Goal: Information Seeking & Learning: Learn about a topic

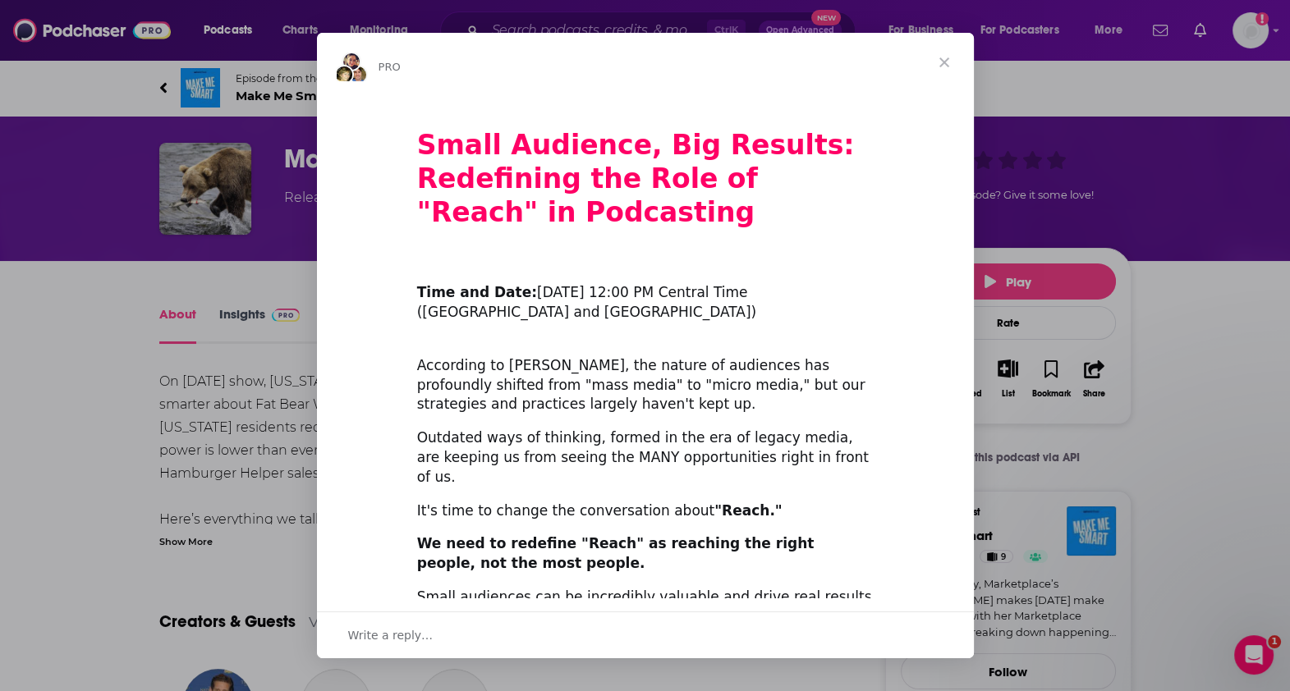
click at [944, 60] on span "Close" at bounding box center [944, 62] width 59 height 59
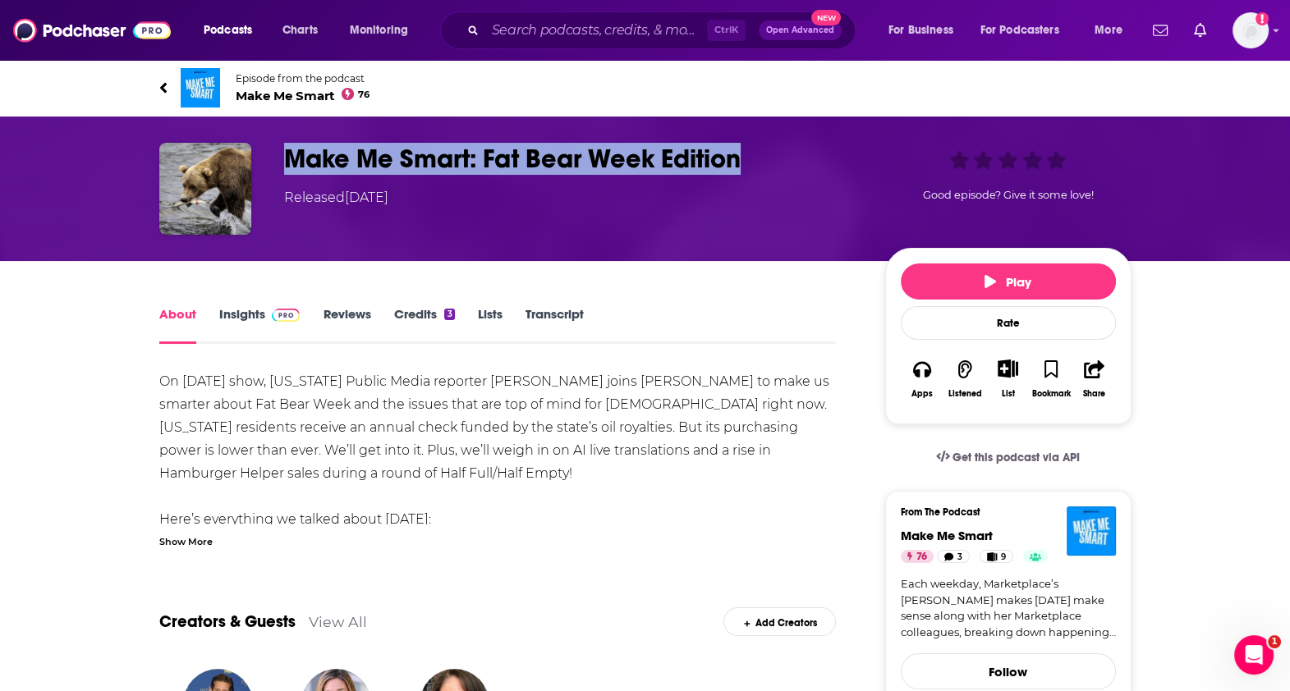
drag, startPoint x: 745, startPoint y: 160, endPoint x: 275, endPoint y: 140, distance: 470.1
click at [275, 140] on div "Make Me Smart: Fat Bear Week Edition Released Friday, 26th September 2025 Good …" at bounding box center [645, 189] width 1051 height 145
copy h1 "Make Me Smart: Fat Bear Week Edition"
click at [246, 311] on link "Insights" at bounding box center [259, 325] width 81 height 38
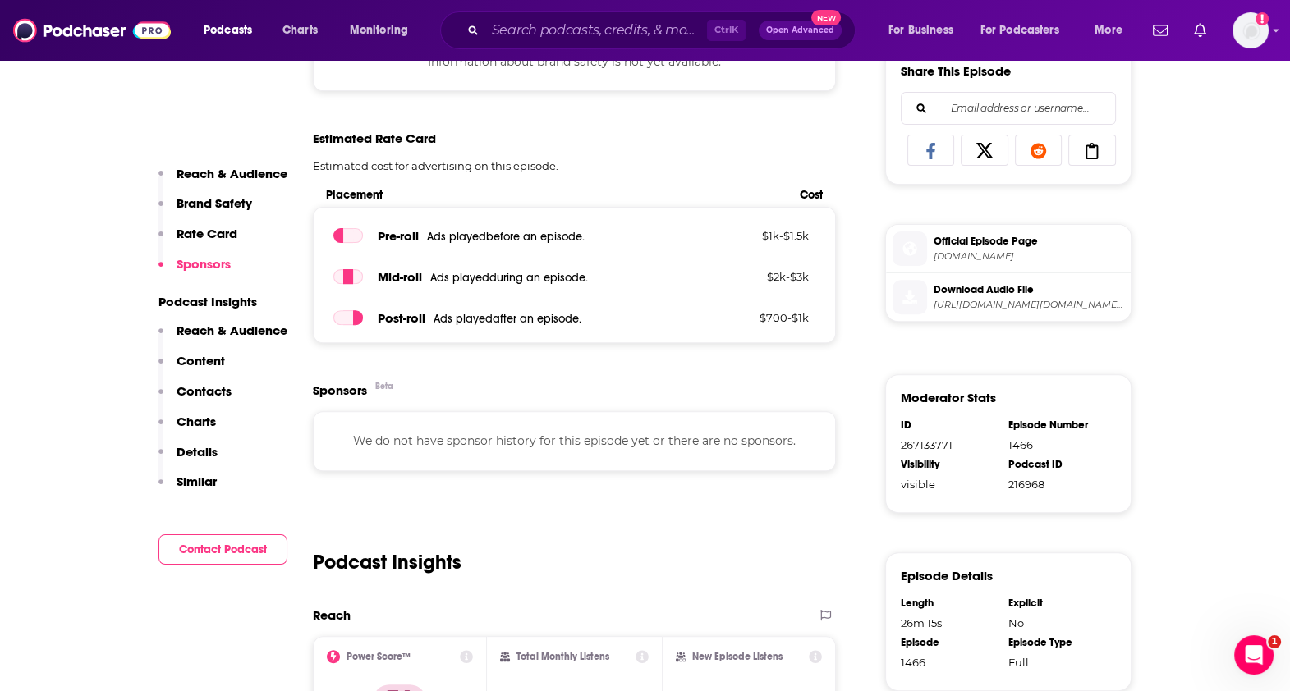
scroll to position [802, 0]
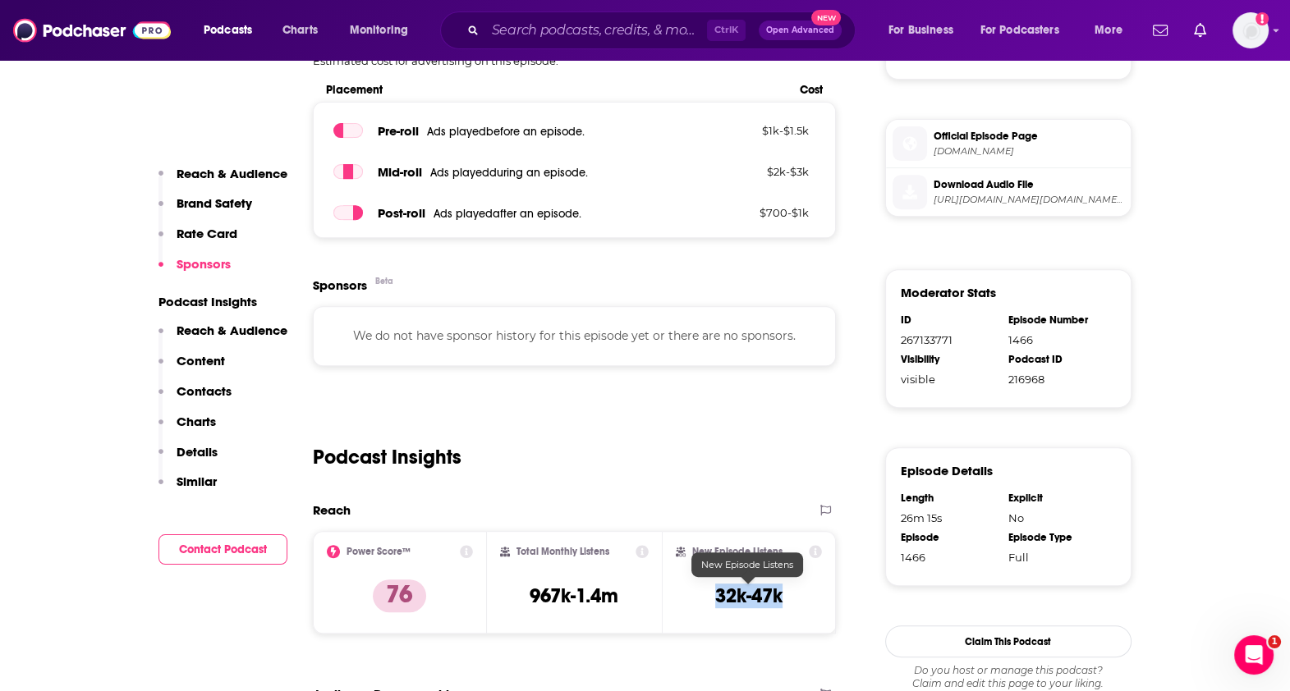
drag, startPoint x: 703, startPoint y: 587, endPoint x: 797, endPoint y: 602, distance: 95.6
click at [797, 602] on div "New Episode Listens 32k-47k" at bounding box center [749, 583] width 147 height 76
copy h3 "32k-47k"
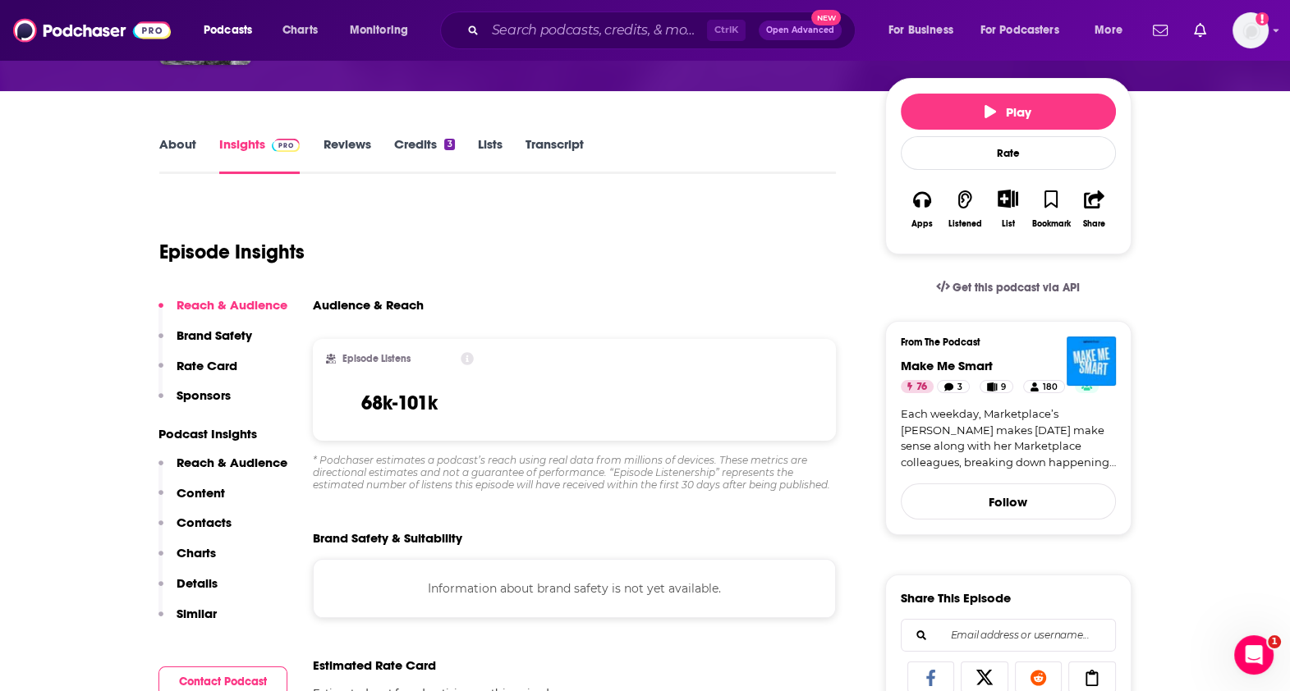
scroll to position [85, 0]
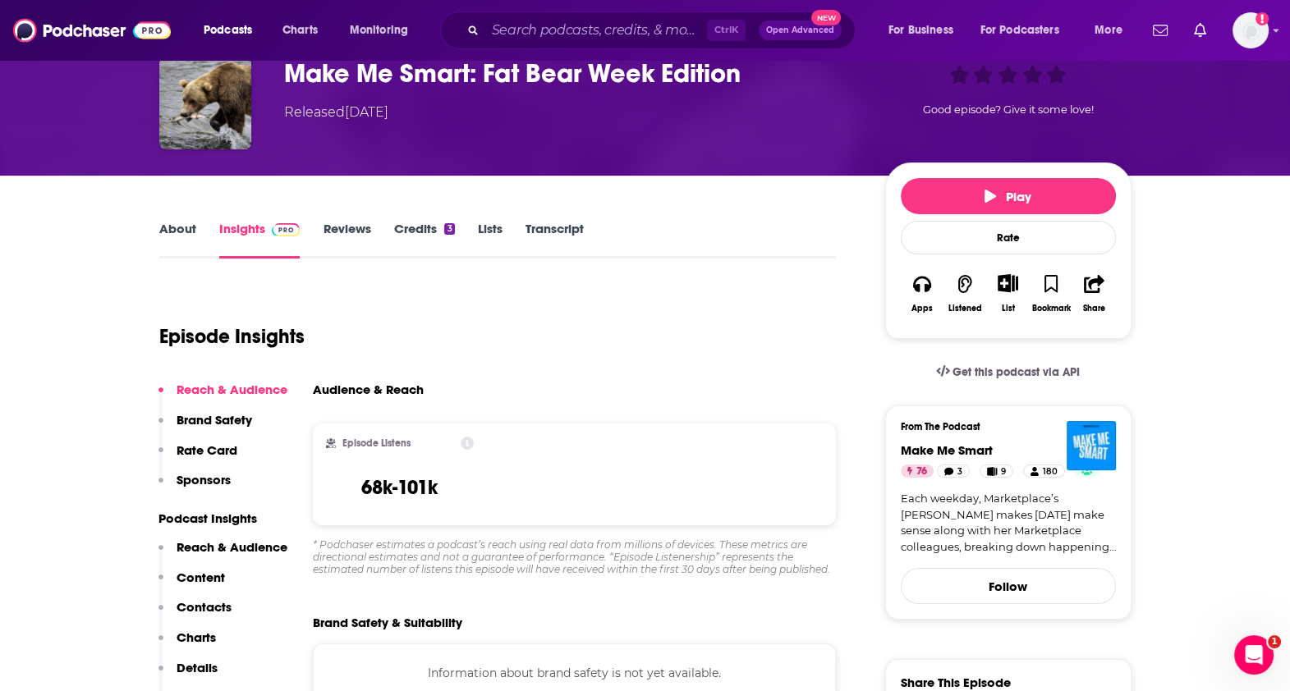
click at [561, 240] on link "Transcript" at bounding box center [555, 240] width 58 height 38
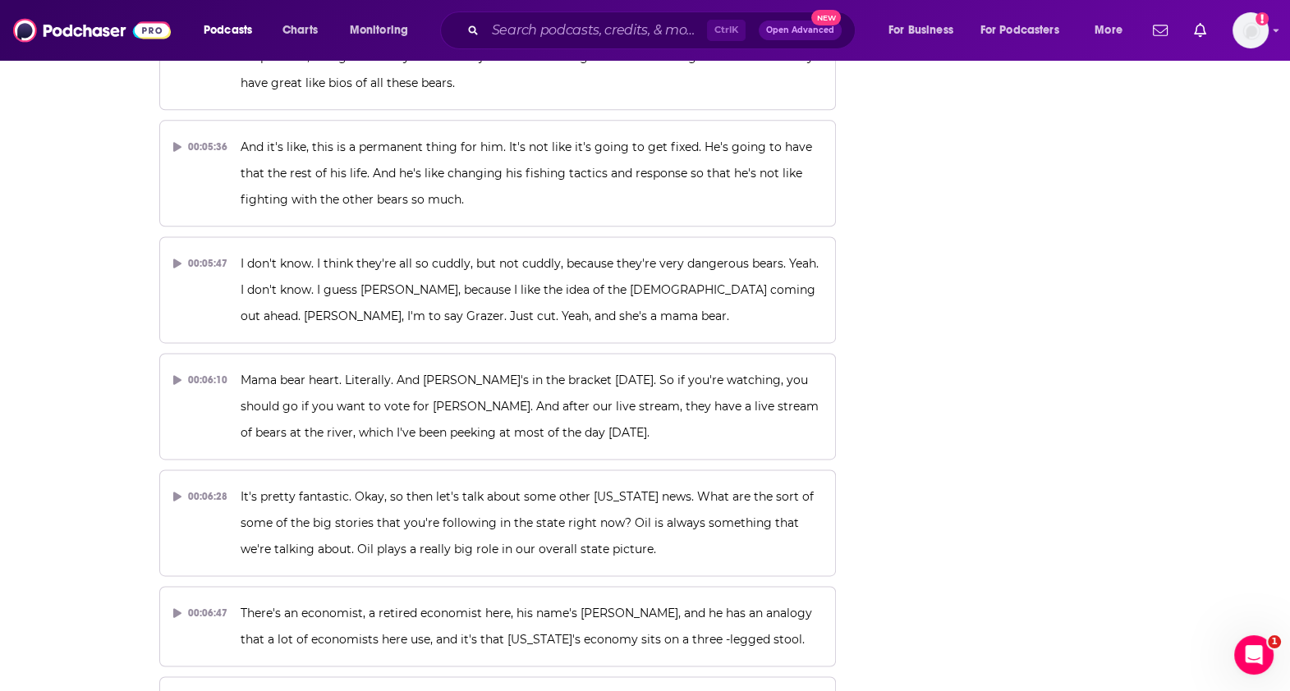
scroll to position [7654, 0]
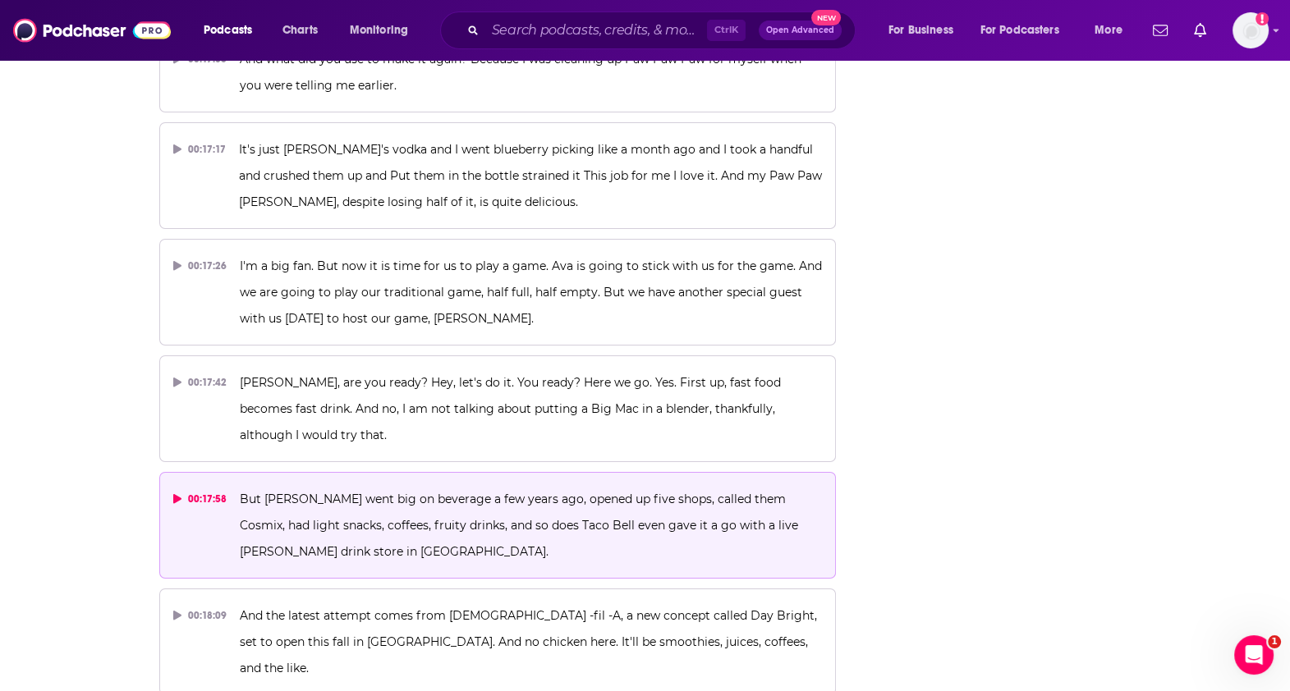
click at [337, 486] on p "But McDonald's went big on beverage a few years ago, opened up five shops, call…" at bounding box center [531, 525] width 582 height 79
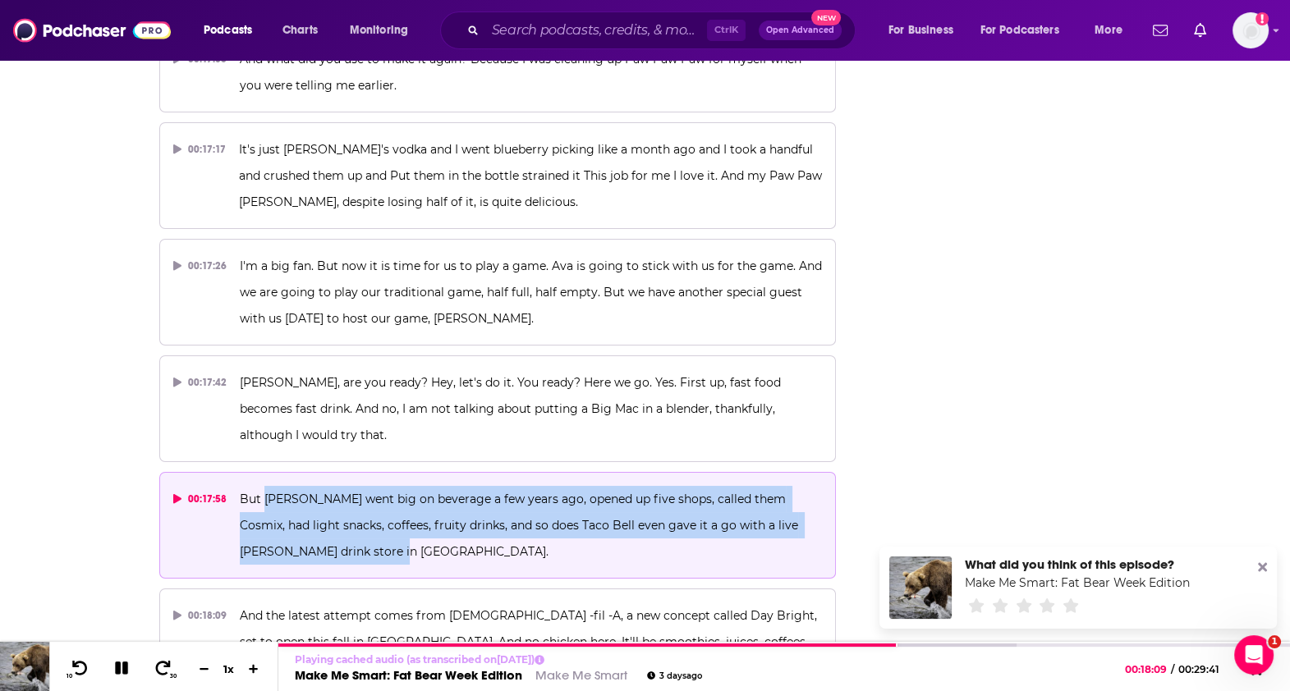
drag, startPoint x: 263, startPoint y: 319, endPoint x: 351, endPoint y: 378, distance: 106.1
click at [351, 486] on p "But McDonald's went big on beverage a few years ago, opened up five shops, call…" at bounding box center [531, 525] width 582 height 79
copy span "McDonald's went big on beverage a few years ago, opened up five shops, called t…"
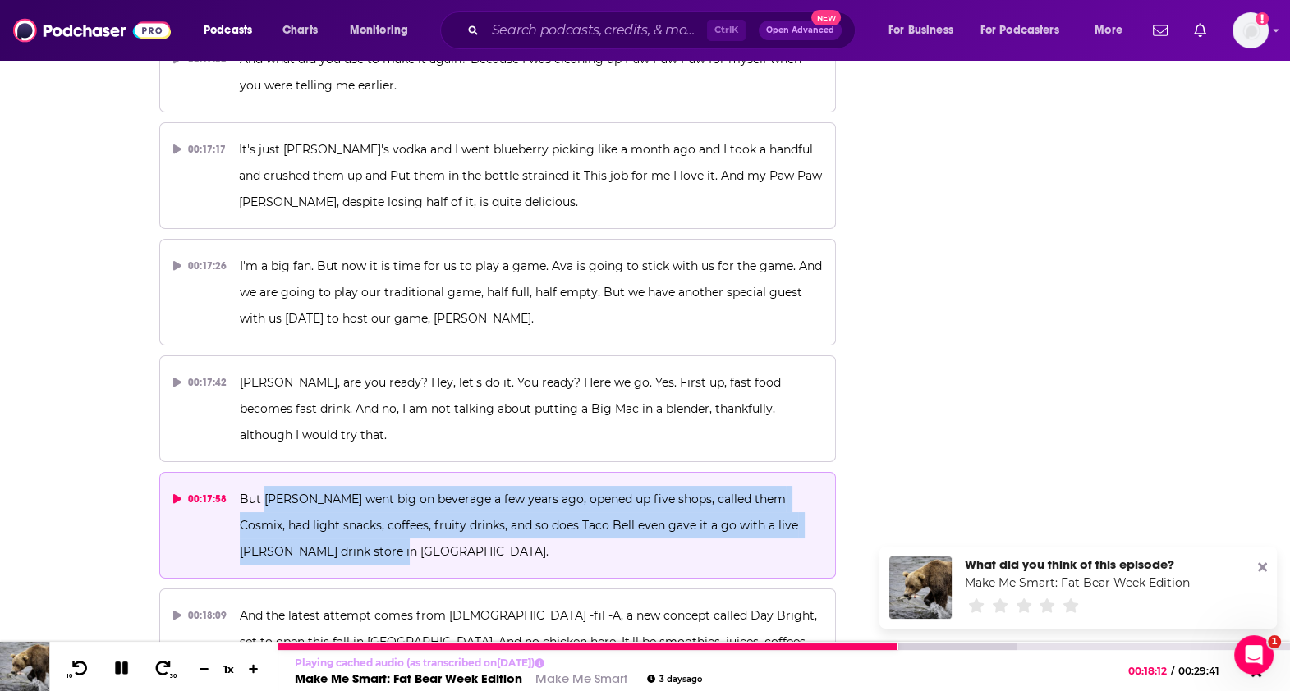
click at [122, 668] on icon at bounding box center [122, 668] width 19 height 15
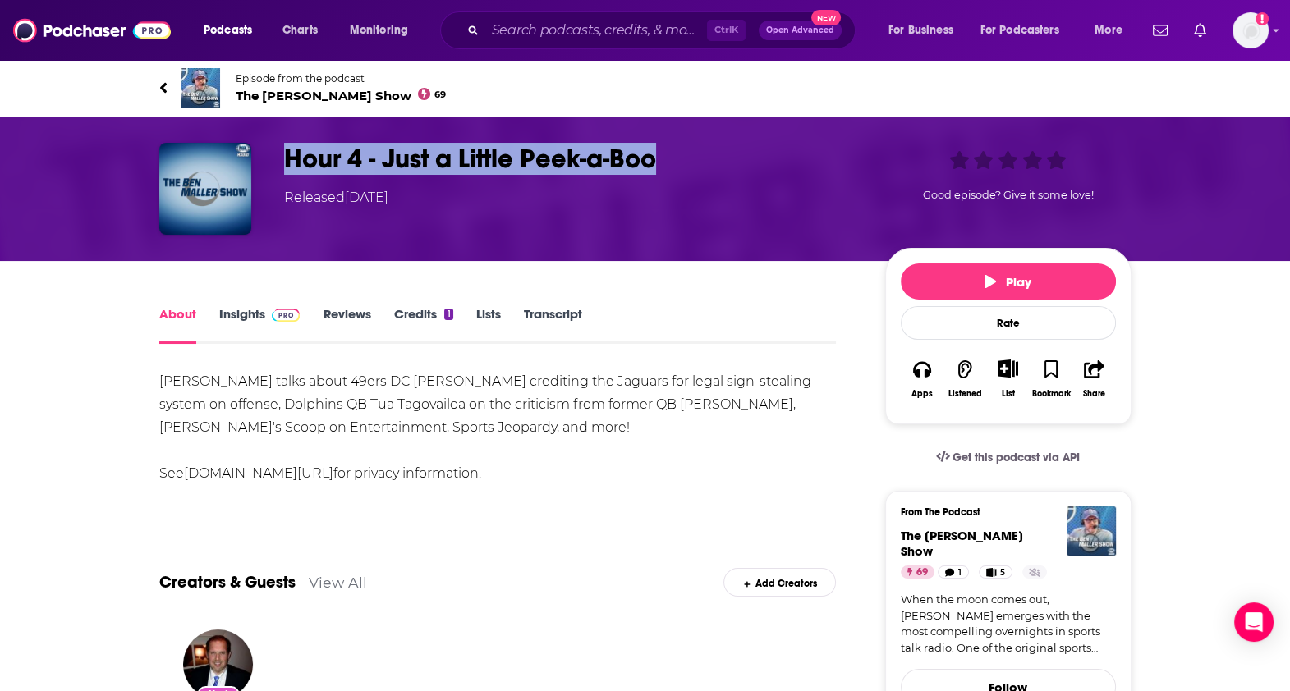
drag, startPoint x: 673, startPoint y: 155, endPoint x: 284, endPoint y: 164, distance: 389.4
click at [284, 164] on h1 "Hour 4 - Just a Little Peek-a-Boo" at bounding box center [571, 159] width 575 height 32
copy h1 "Hour 4 - Just a Little Peek-a-Boo"
click at [262, 318] on link "Insights" at bounding box center [259, 325] width 81 height 38
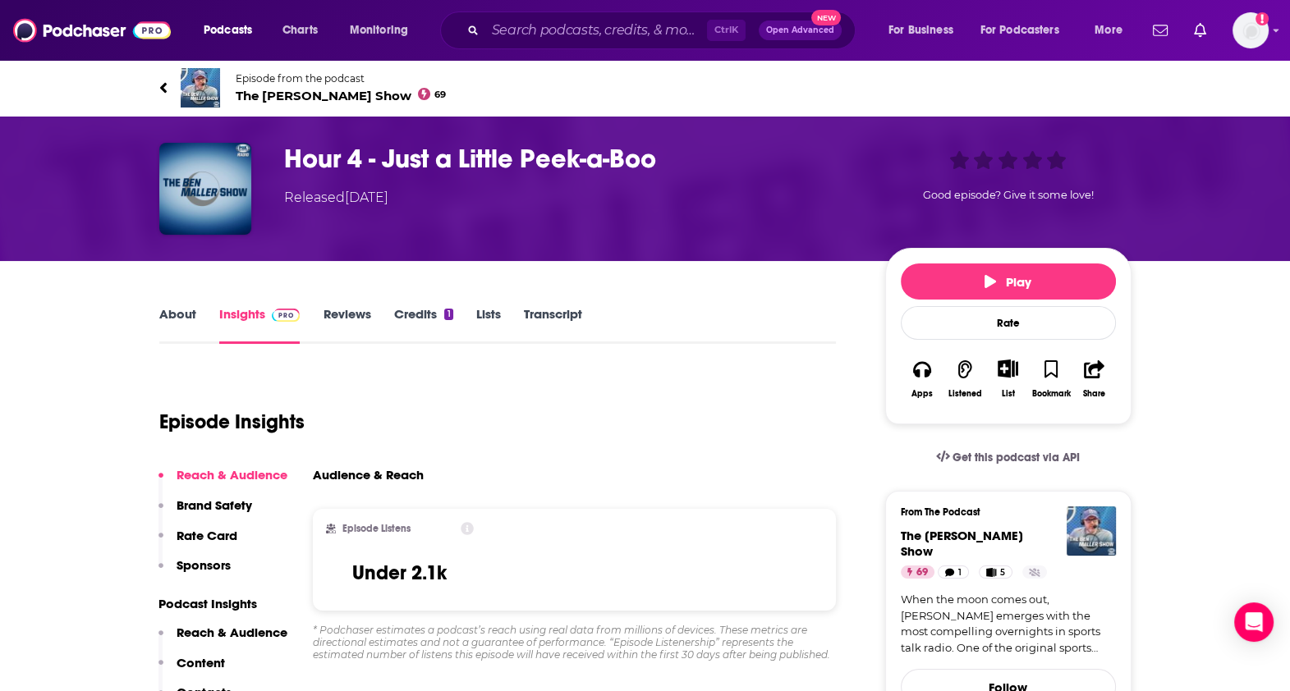
click at [546, 312] on link "Transcript" at bounding box center [553, 325] width 58 height 38
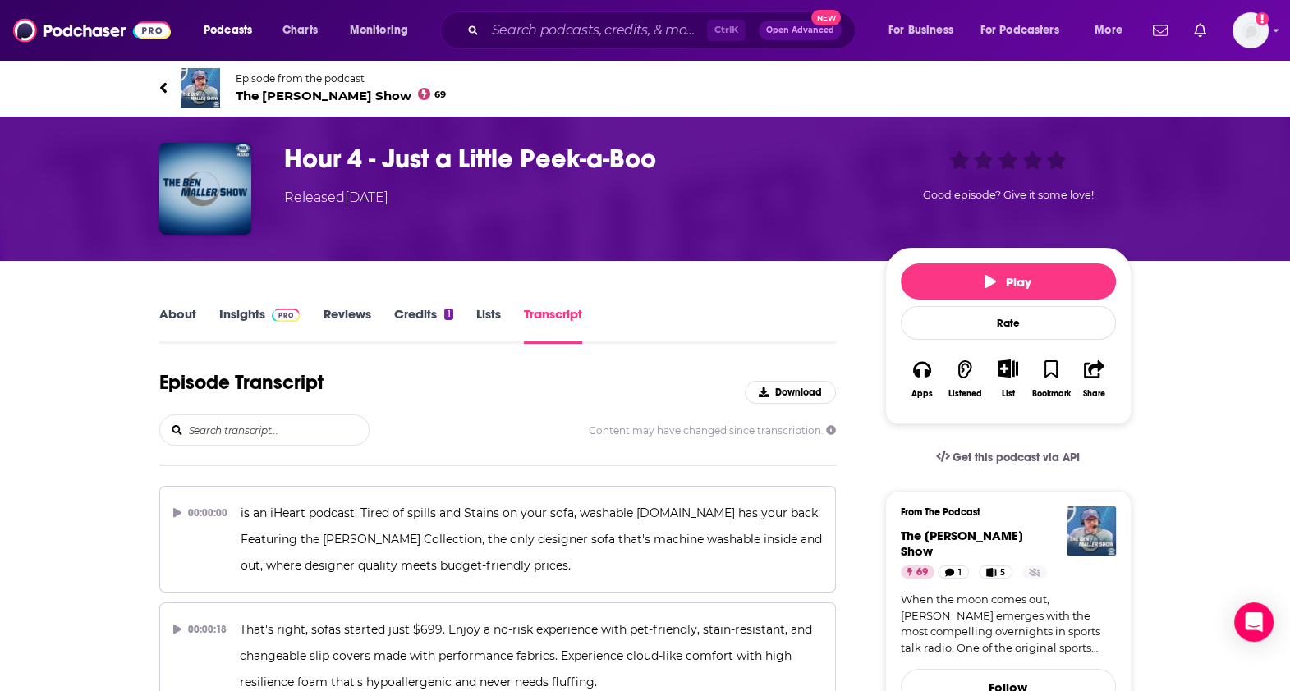
scroll to position [15351, 0]
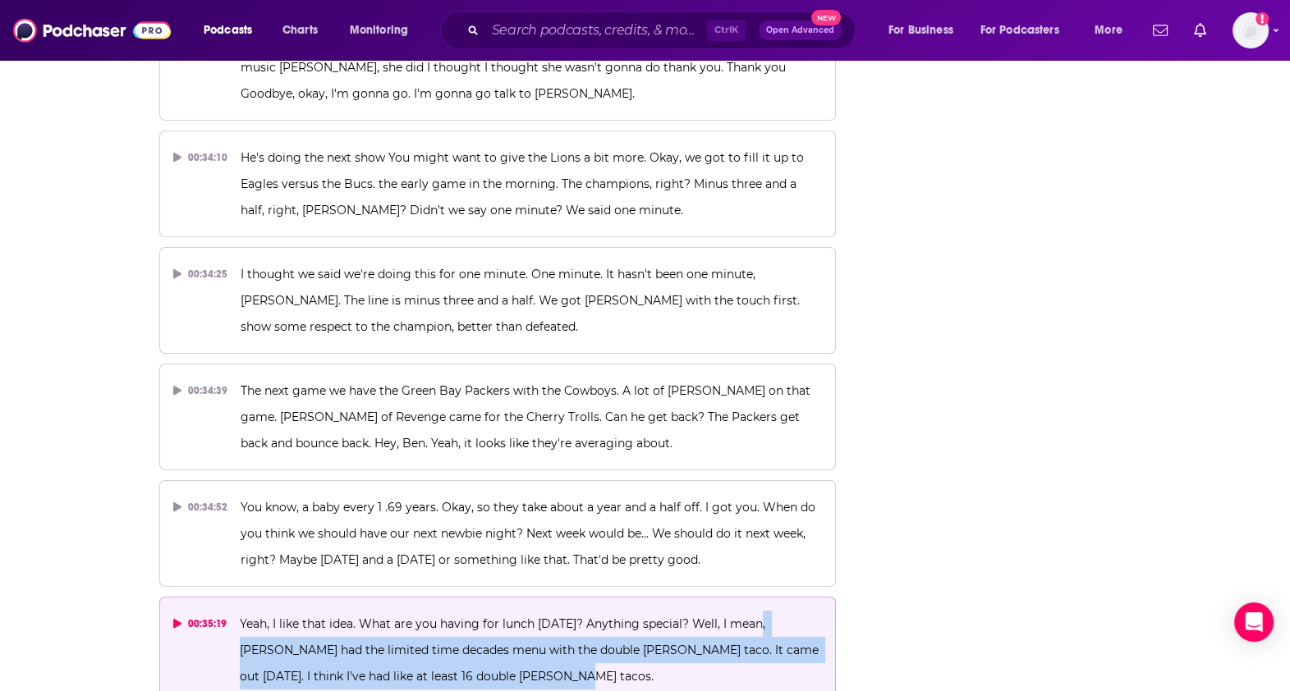
drag, startPoint x: 758, startPoint y: 343, endPoint x: 514, endPoint y: 403, distance: 251.2
click at [514, 611] on p "Yeah, I like that idea. What are you having for lunch [DATE]? Anything special?…" at bounding box center [531, 650] width 582 height 79
copy span "[PERSON_NAME] had the limited time decades menu with the double [PERSON_NAME] t…"
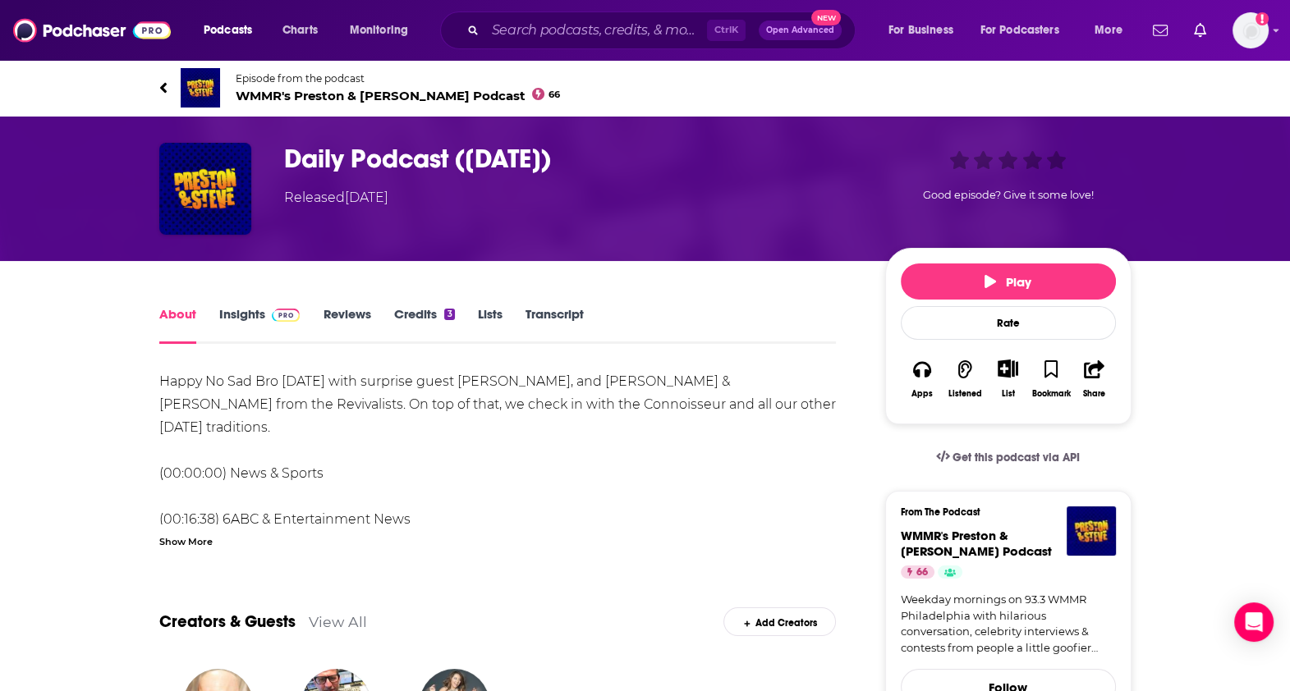
drag, startPoint x: 591, startPoint y: 152, endPoint x: 271, endPoint y: 138, distance: 320.6
click at [271, 138] on div "Daily Podcast (09.26.25) Released Friday, 26th September 2025 Good episode? Giv…" at bounding box center [645, 189] width 1051 height 145
click at [560, 92] on link "Episode from the podcast WMMR's Preston & Steve Daily Podcast 66" at bounding box center [645, 87] width 972 height 39
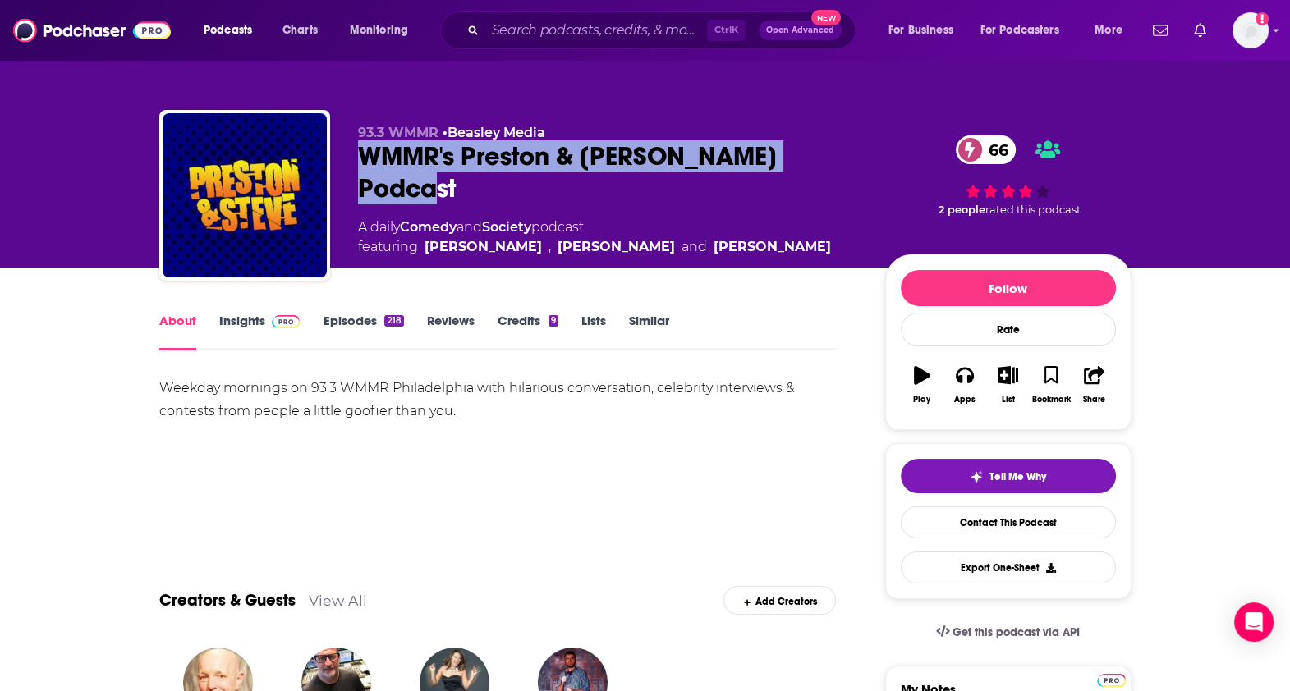
drag, startPoint x: 825, startPoint y: 154, endPoint x: 345, endPoint y: 154, distance: 480.4
click at [345, 154] on div "93.3 WMMR • Beasley Media WMMR's Preston & Steve Daily Podcast 66 A daily Comed…" at bounding box center [645, 198] width 972 height 177
copy h1 "WMMR's Preston & Steve Daily Podcast"
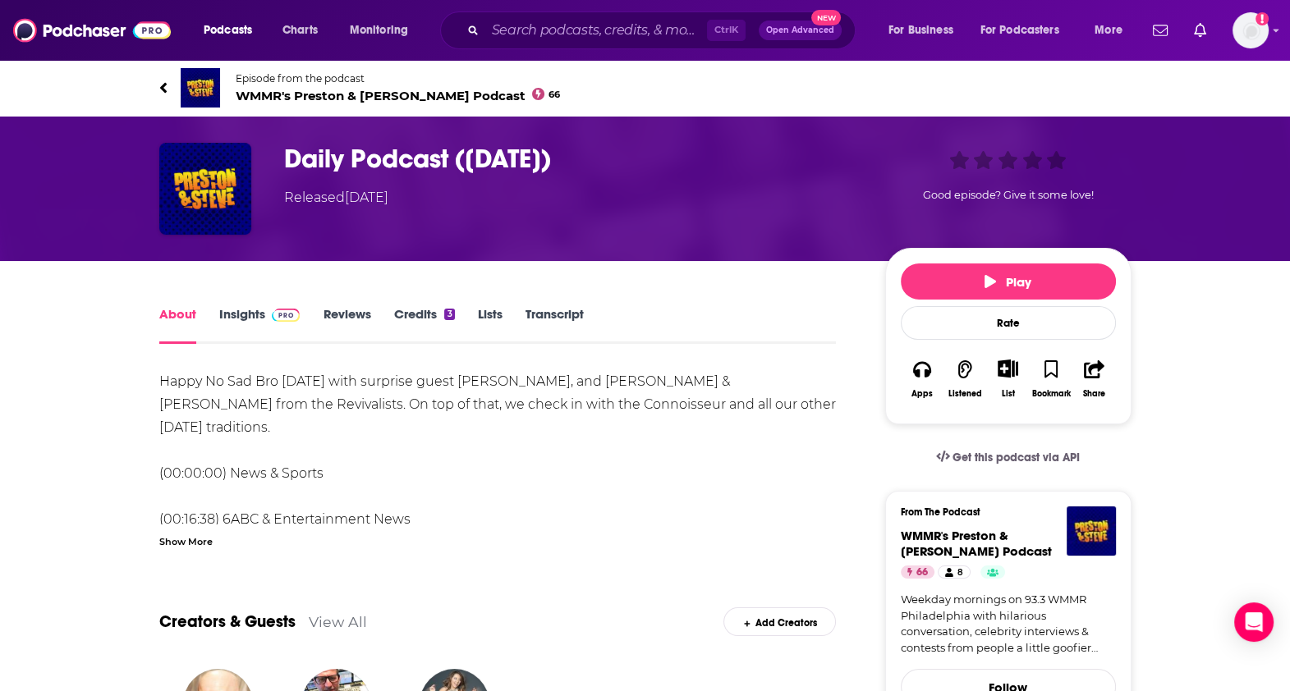
drag, startPoint x: 586, startPoint y: 163, endPoint x: 280, endPoint y: 155, distance: 305.6
click at [280, 155] on div "Daily Podcast (09.26.25) Released Friday, 26th September 2025 Good episode? Giv…" at bounding box center [645, 189] width 972 height 92
copy h1 "Daily Podcast (09.26.25)"
click at [227, 328] on link "Insights" at bounding box center [259, 325] width 81 height 38
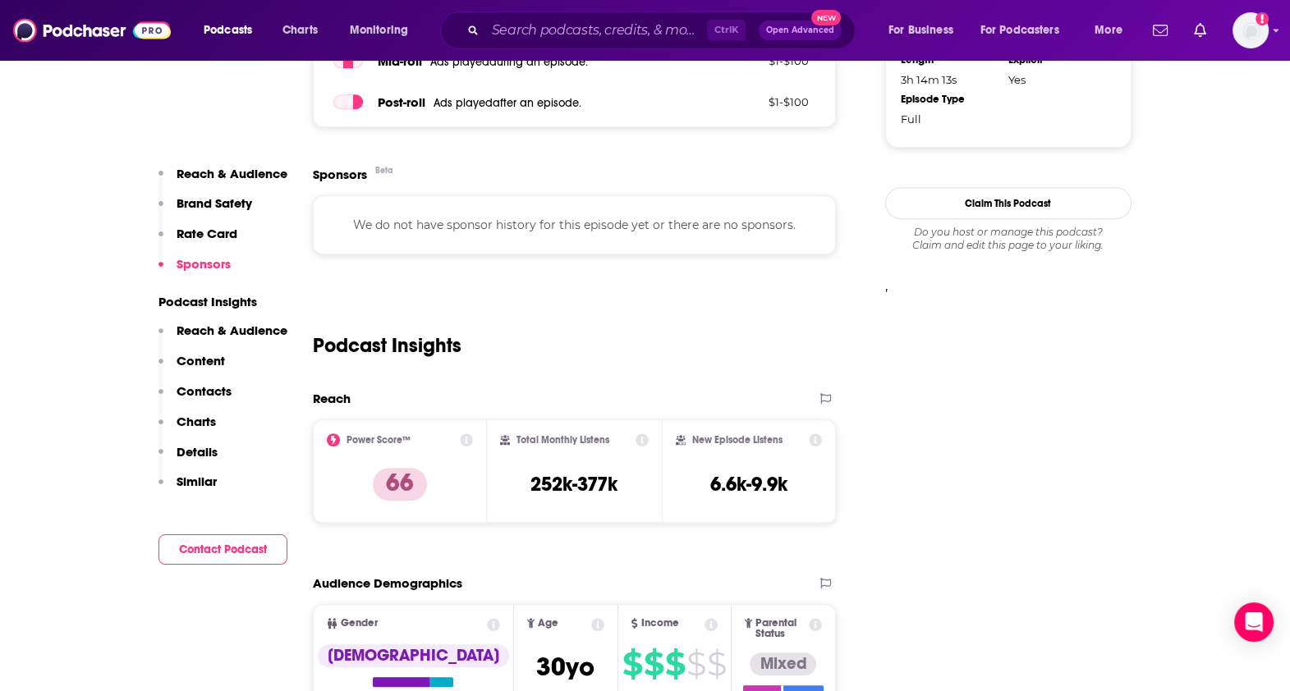
scroll to position [1211, 0]
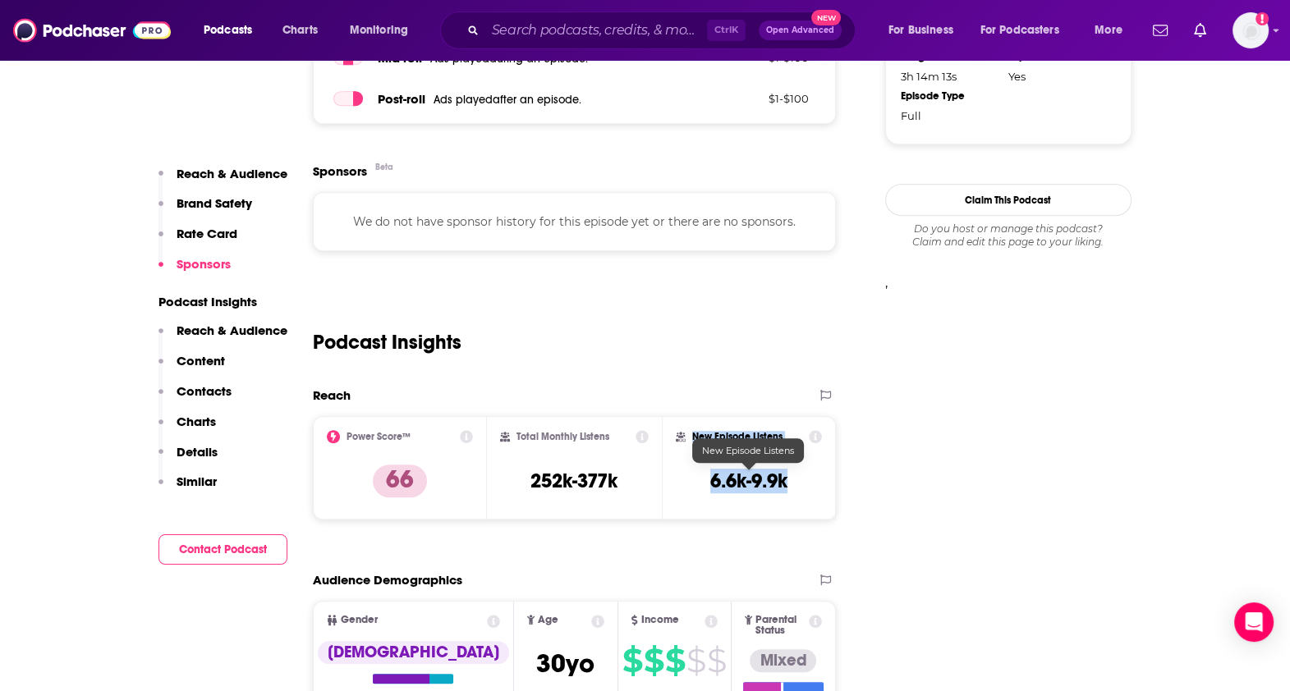
drag, startPoint x: 807, startPoint y: 476, endPoint x: 665, endPoint y: 464, distance: 142.6
click at [665, 464] on div "New Episode Listens 6.6k-9.9k" at bounding box center [749, 467] width 175 height 103
drag, startPoint x: 665, startPoint y: 464, endPoint x: 727, endPoint y: 489, distance: 66.3
click at [727, 489] on h3 "6.6k-9.9k" at bounding box center [748, 481] width 77 height 25
drag, startPoint x: 788, startPoint y: 481, endPoint x: 680, endPoint y: 480, distance: 108.4
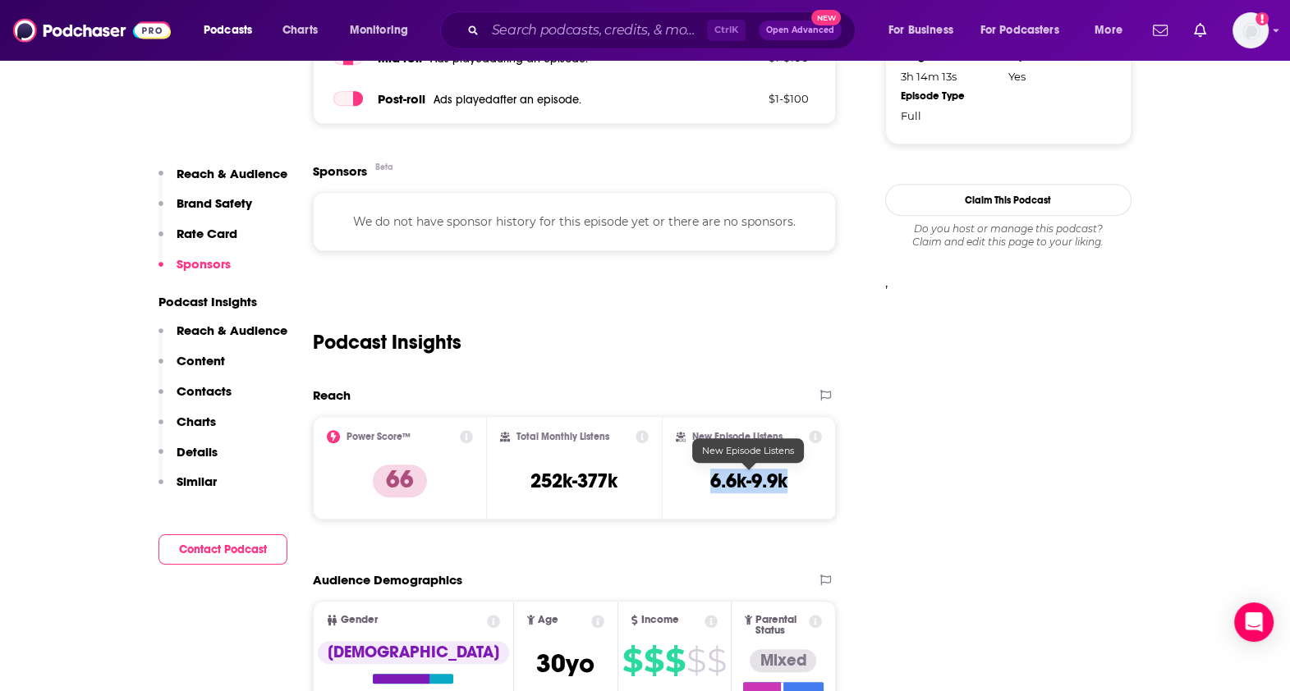
click at [680, 480] on div "New Episode Listens 6.6k-9.9k" at bounding box center [749, 468] width 147 height 76
copy h3 "6.6k-9.9k"
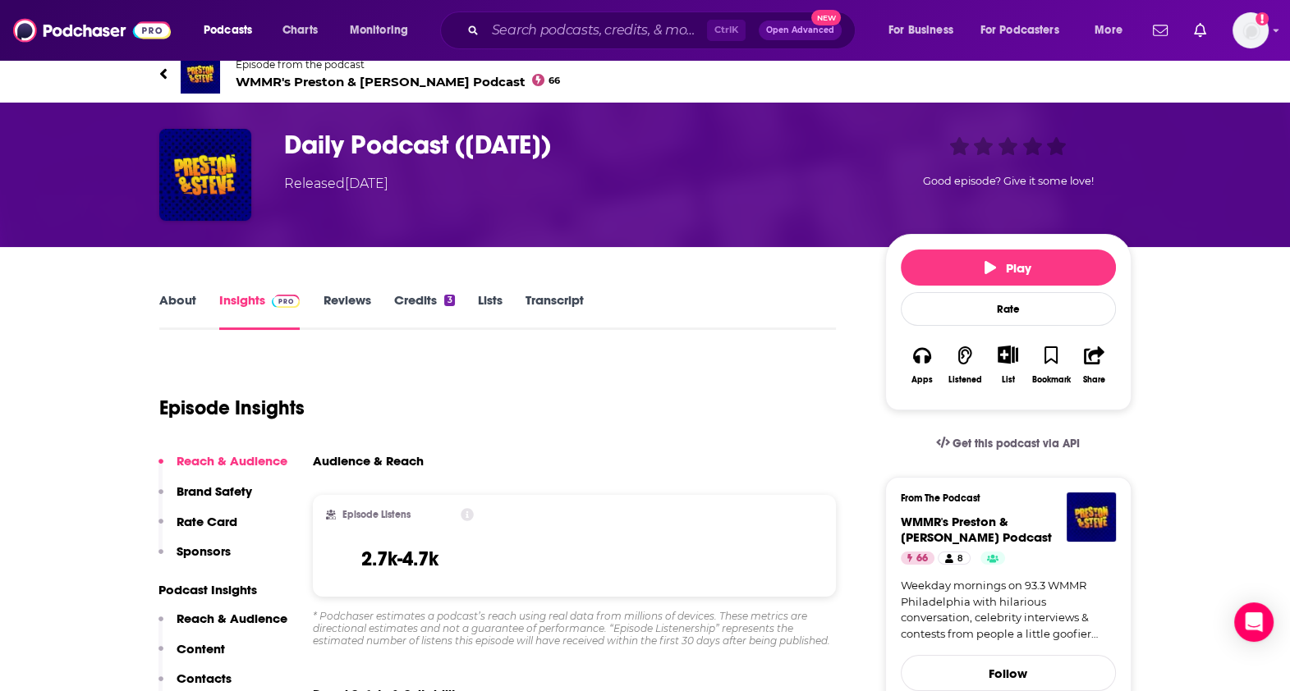
scroll to position [0, 0]
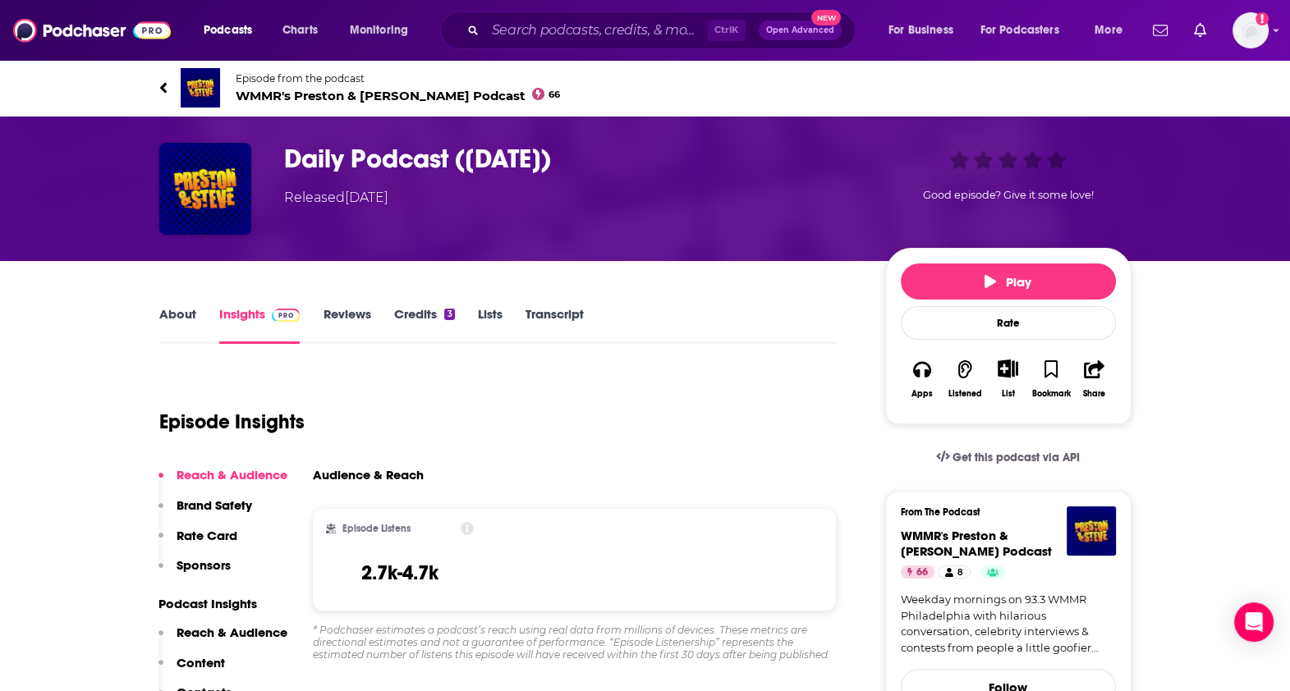
copy h3 "6.6k-9.9k"
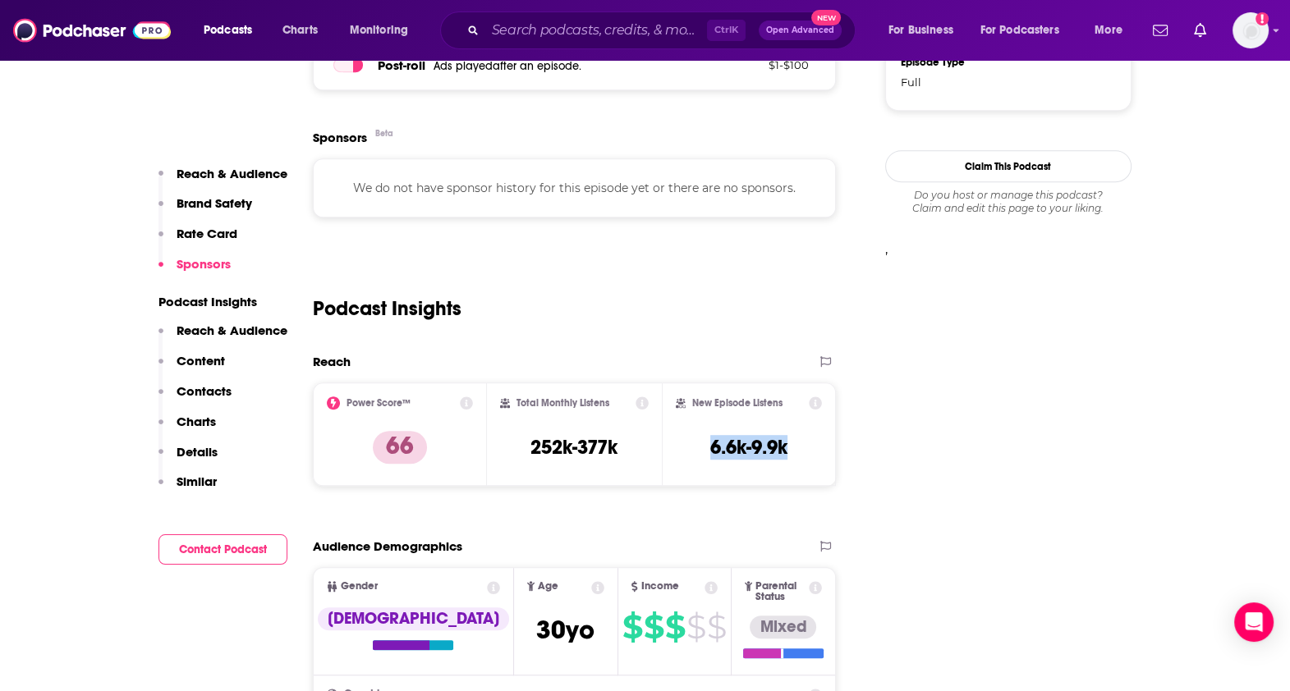
scroll to position [1264, 0]
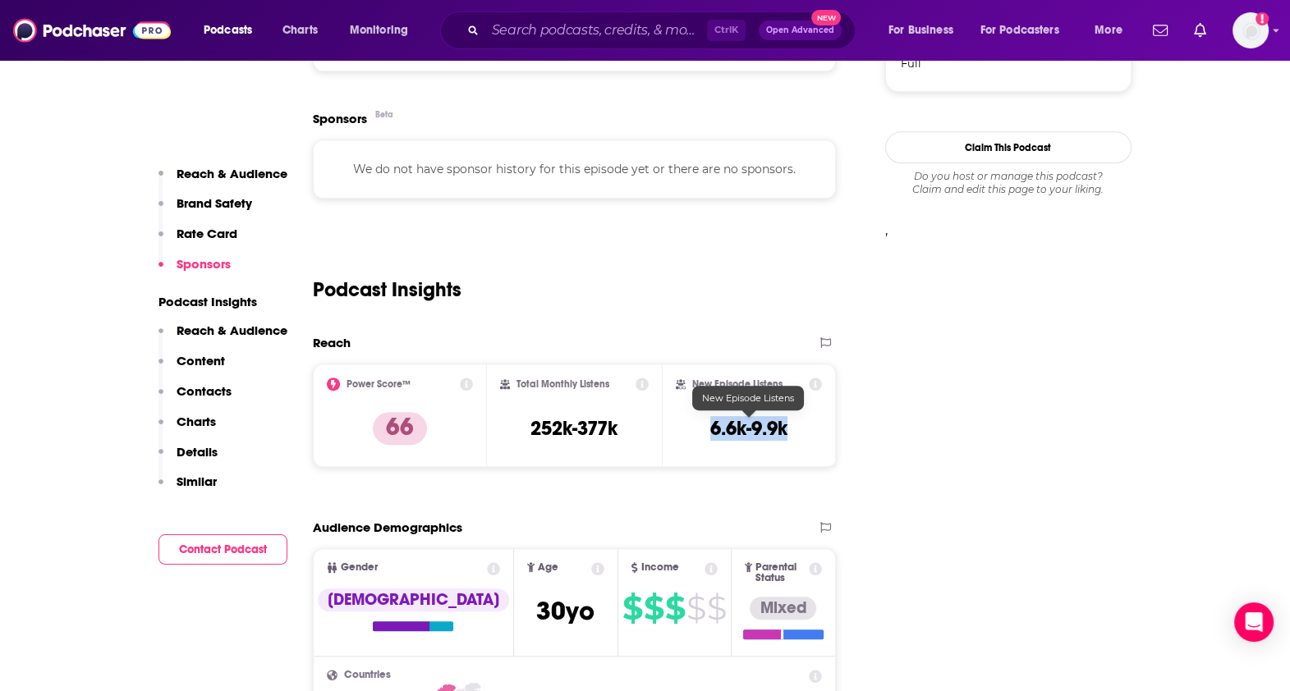
copy h3 "6.6k-9.9k"
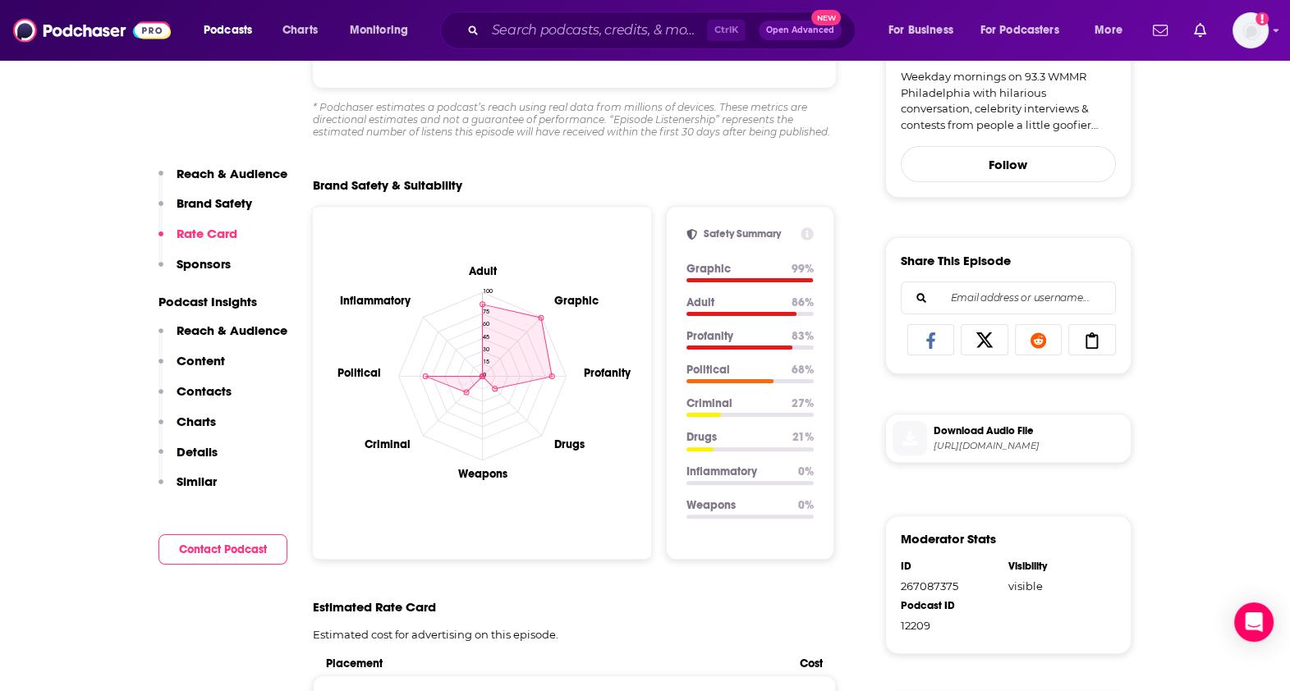
scroll to position [0, 0]
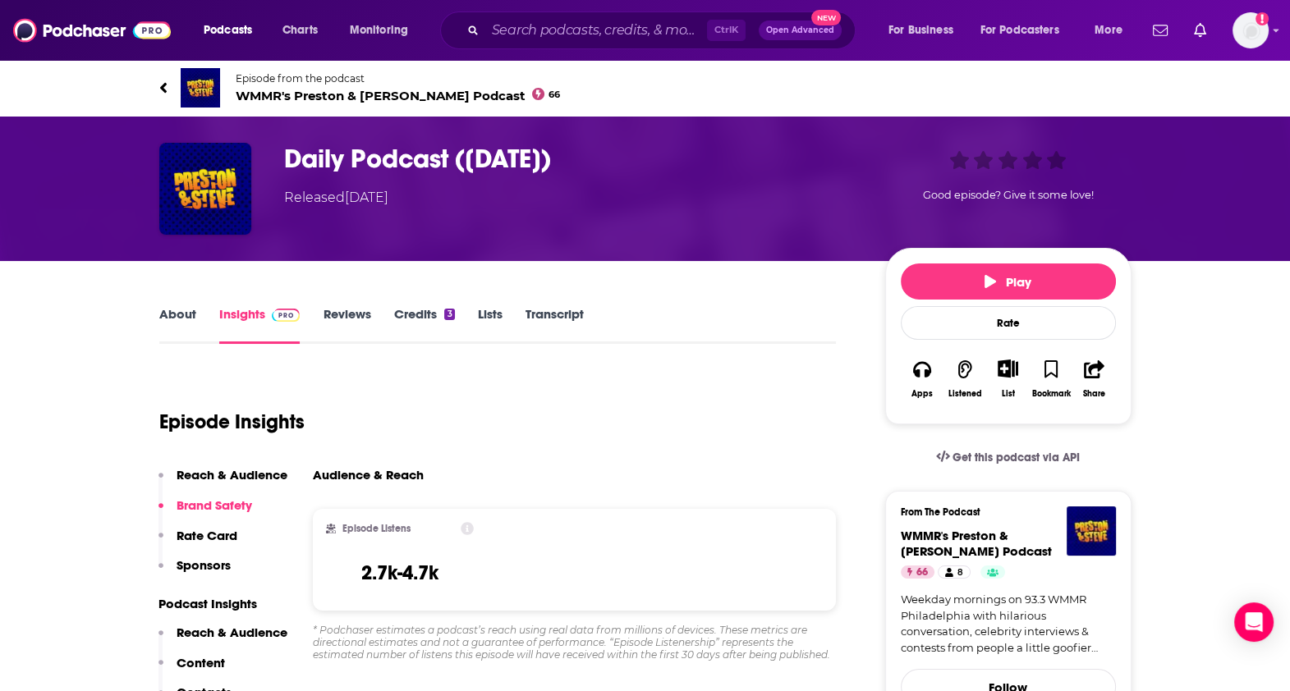
click at [554, 337] on link "Transcript" at bounding box center [555, 325] width 58 height 38
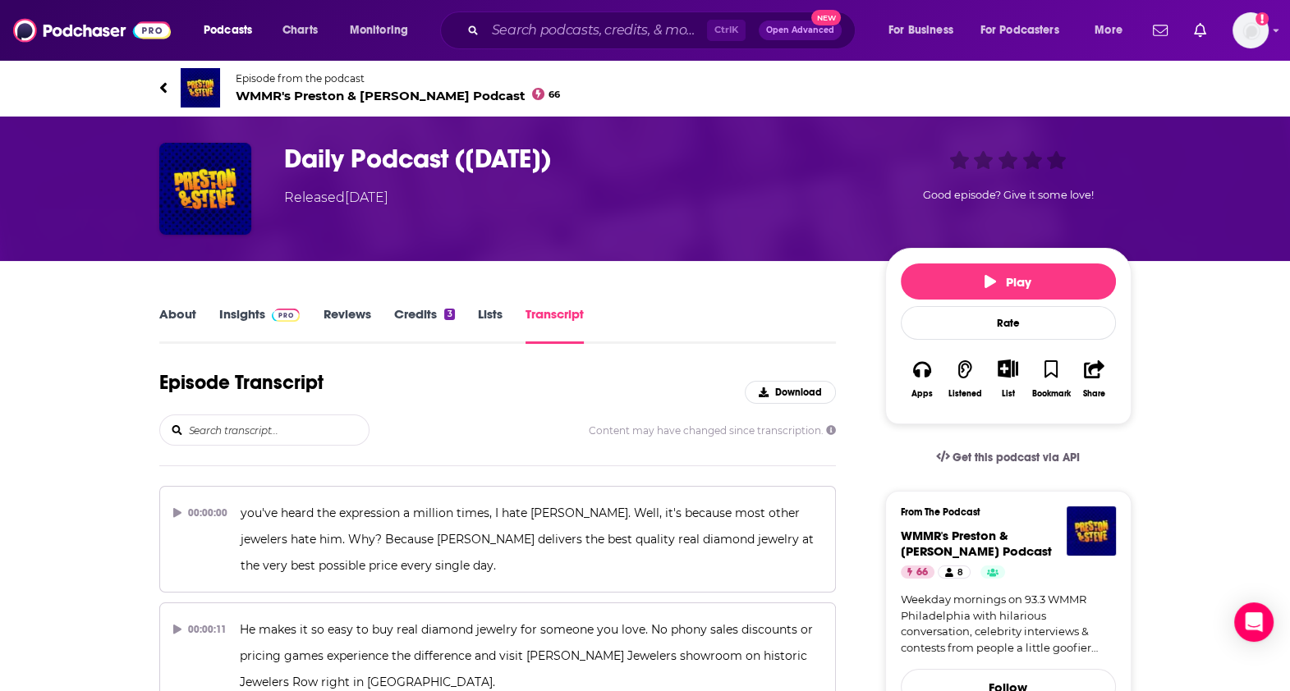
scroll to position [50443, 0]
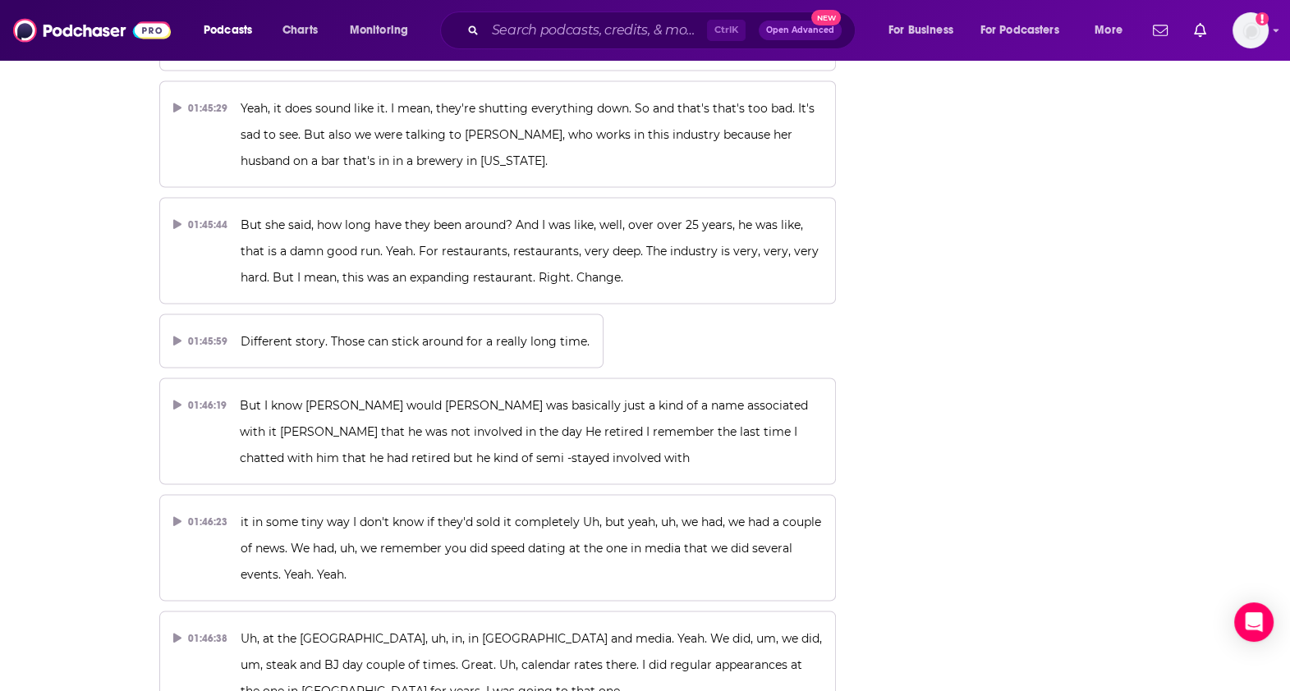
drag, startPoint x: 264, startPoint y: 345, endPoint x: 357, endPoint y: 358, distance: 94.5
drag, startPoint x: 357, startPoint y: 358, endPoint x: 426, endPoint y: 381, distance: 72.7
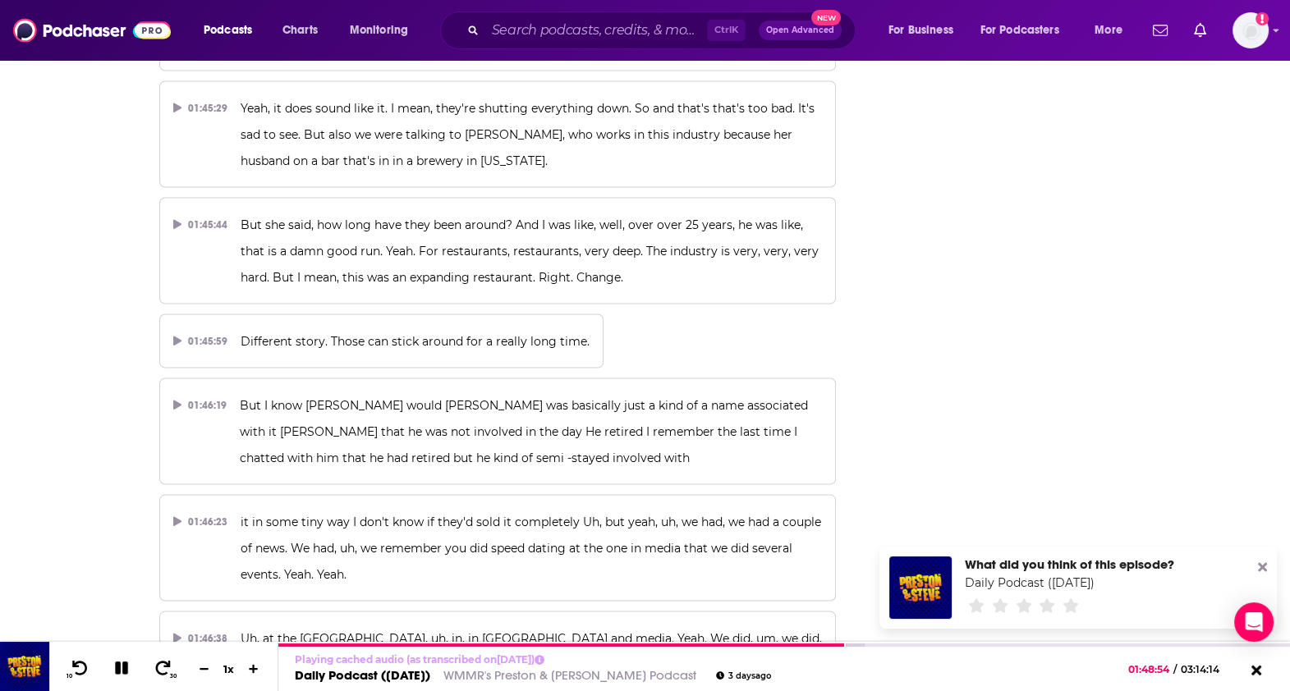
drag, startPoint x: 273, startPoint y: 394, endPoint x: 268, endPoint y: 353, distance: 41.5
copy span "Taco Bell had its live mosque cafe. Live mosque. Oh, I'm sorry, live mosquitos.…"
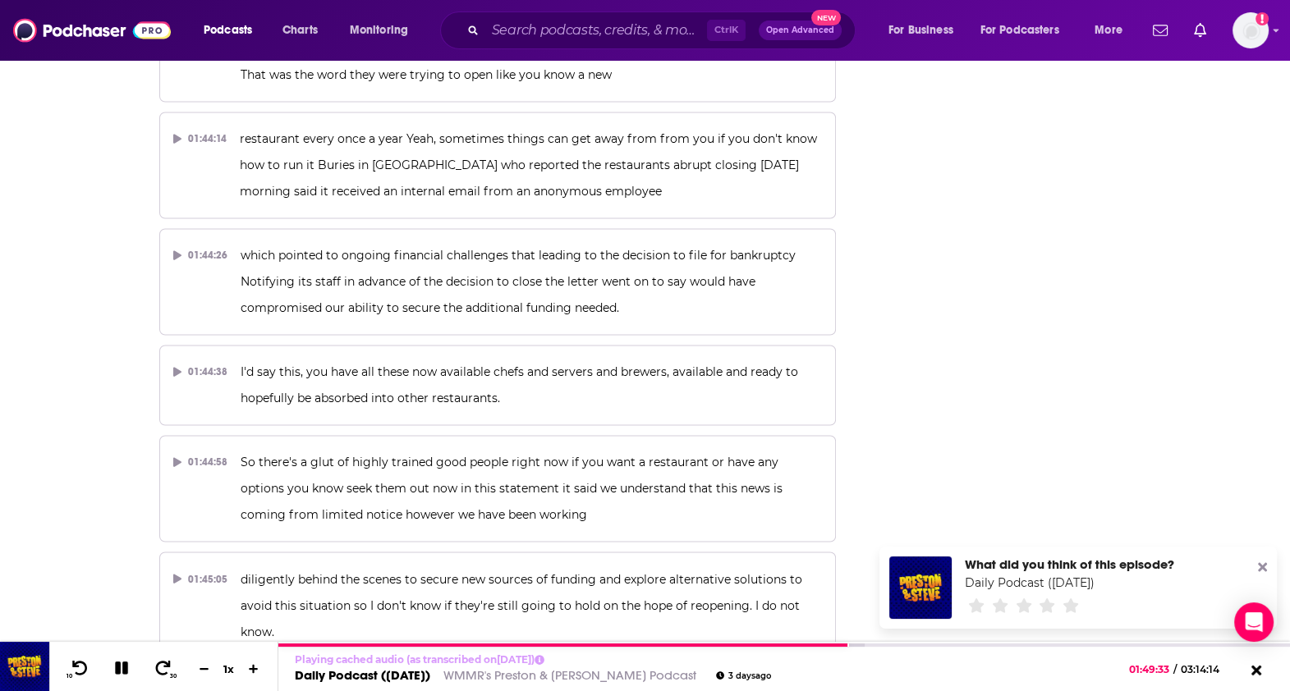
scroll to position [50425, 0]
